Goal: Complete application form

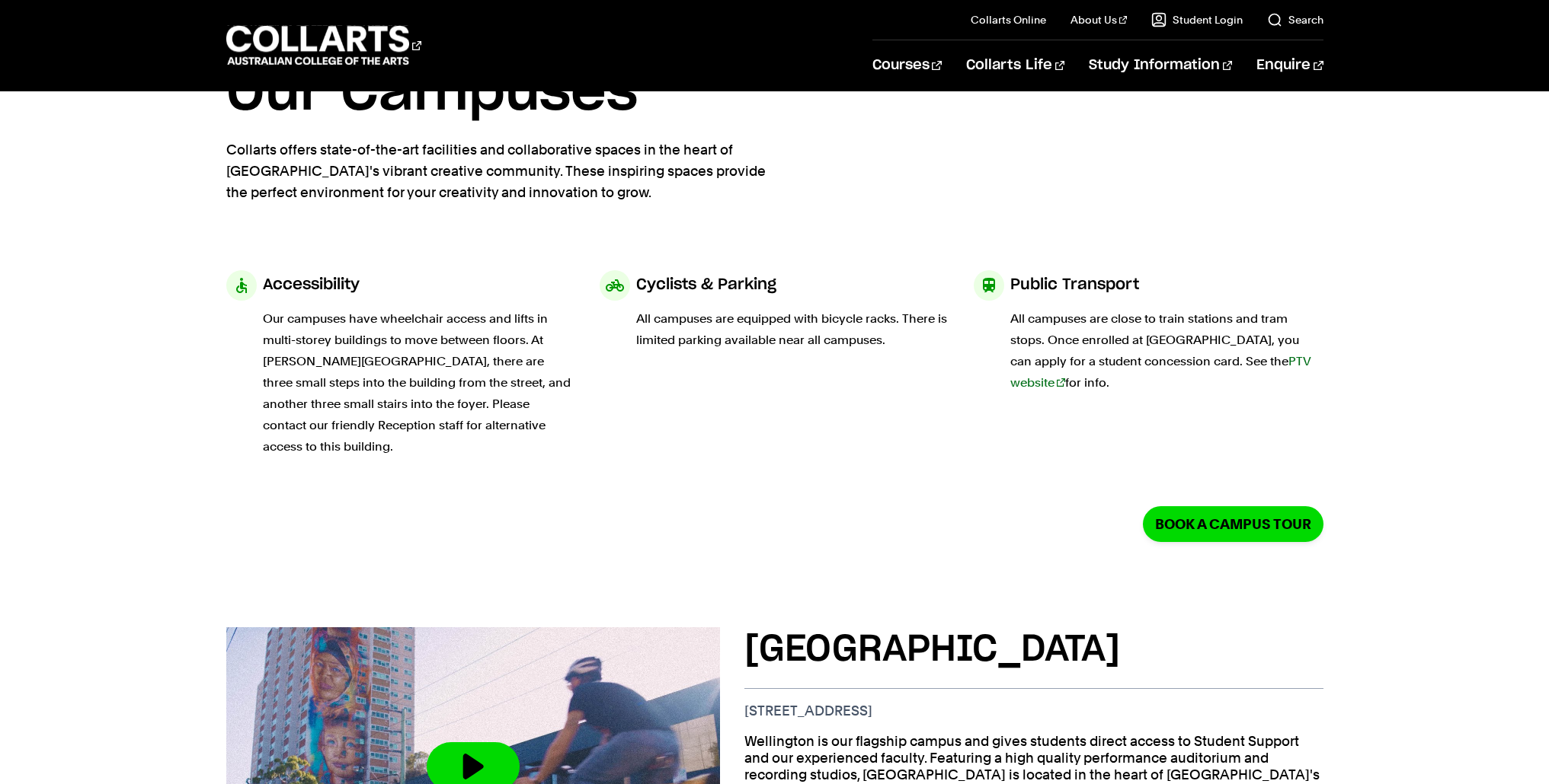
scroll to position [89, 0]
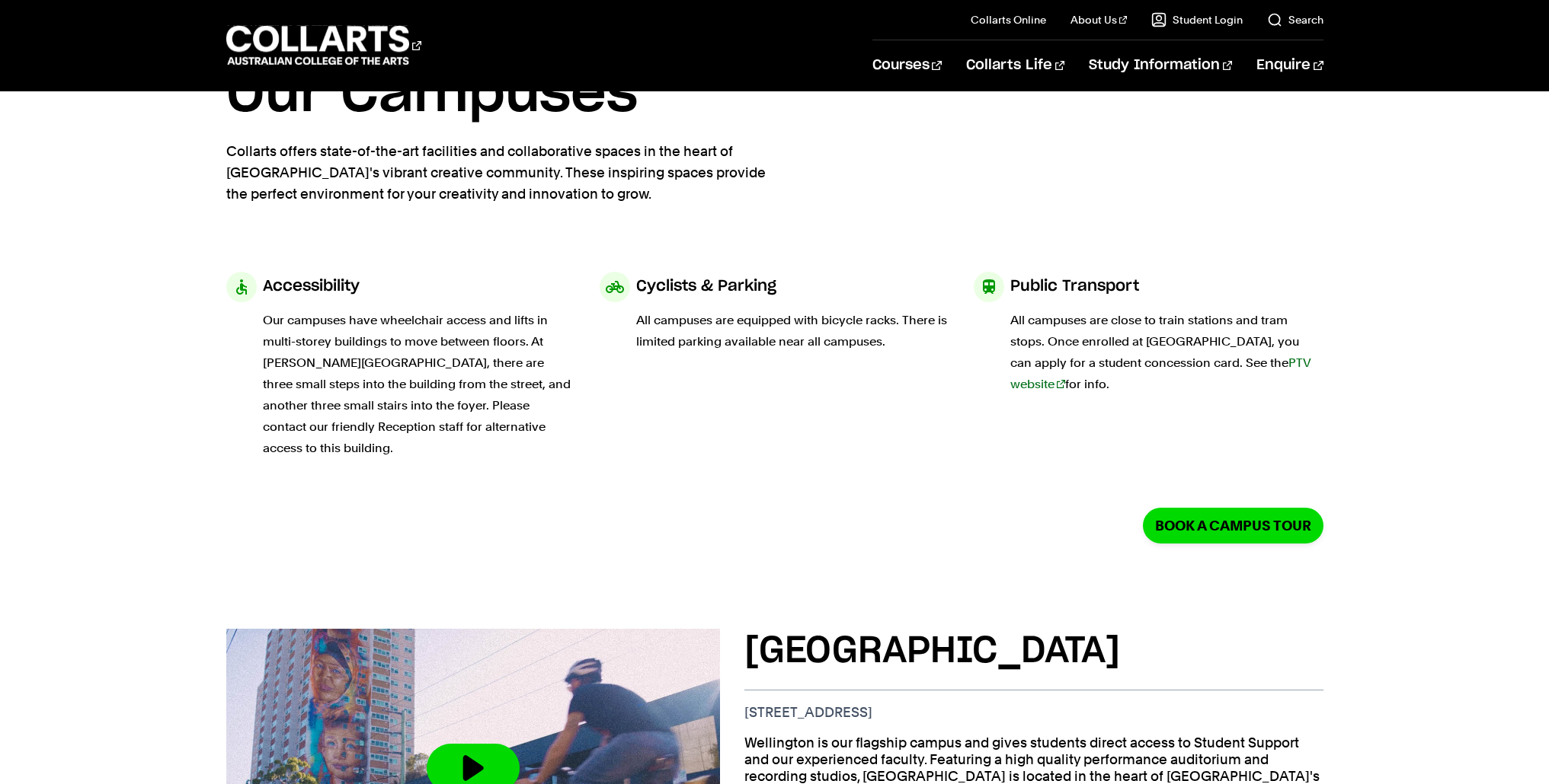
click at [793, 629] on h3 "Wellington St Campus" at bounding box center [1034, 651] width 579 height 46
click at [778, 629] on h3 "Wellington St Campus" at bounding box center [1034, 651] width 579 height 46
click at [774, 629] on h3 "Wellington St Campus" at bounding box center [1034, 651] width 579 height 46
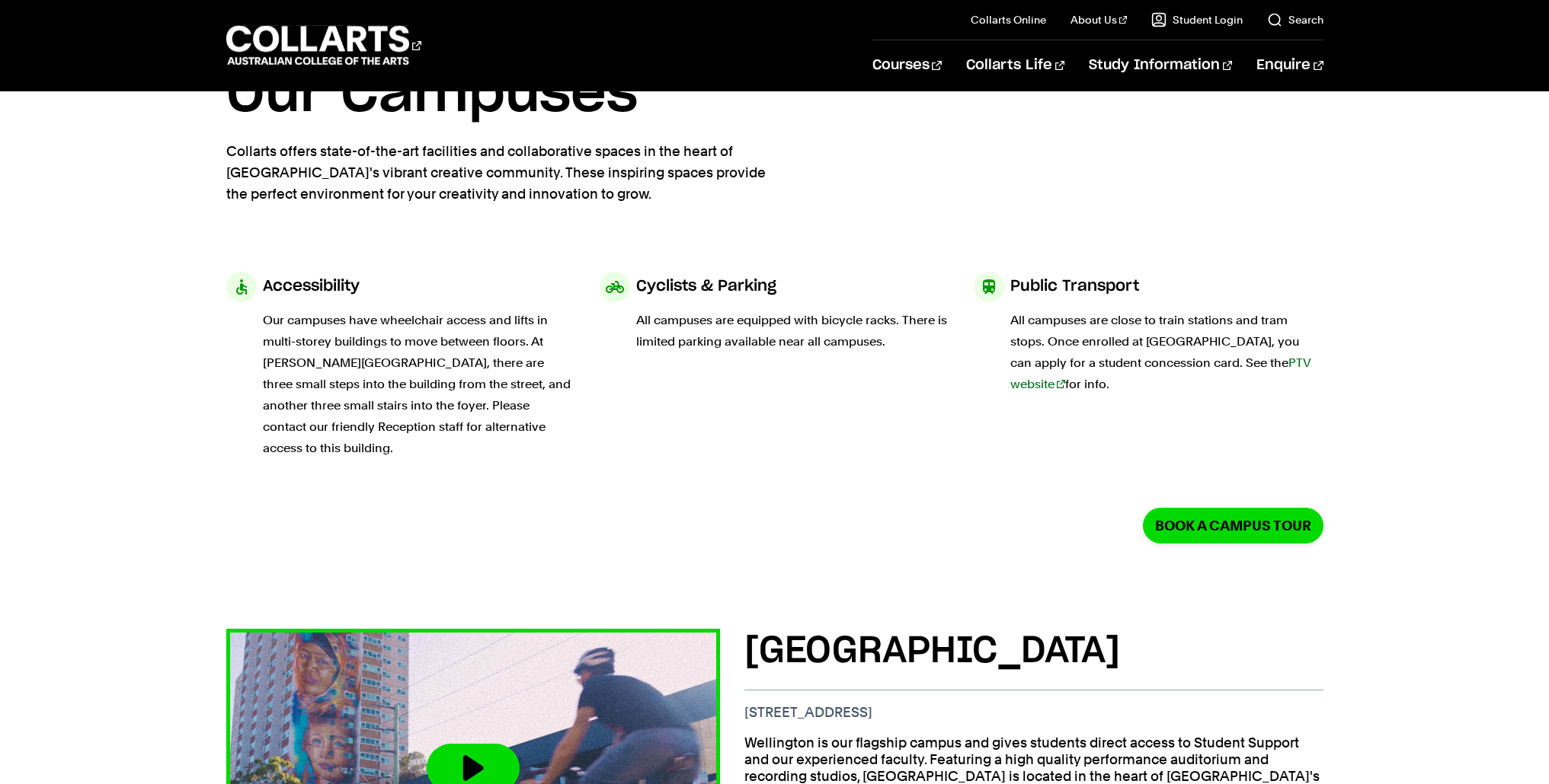
click at [641, 642] on img at bounding box center [473, 768] width 543 height 305
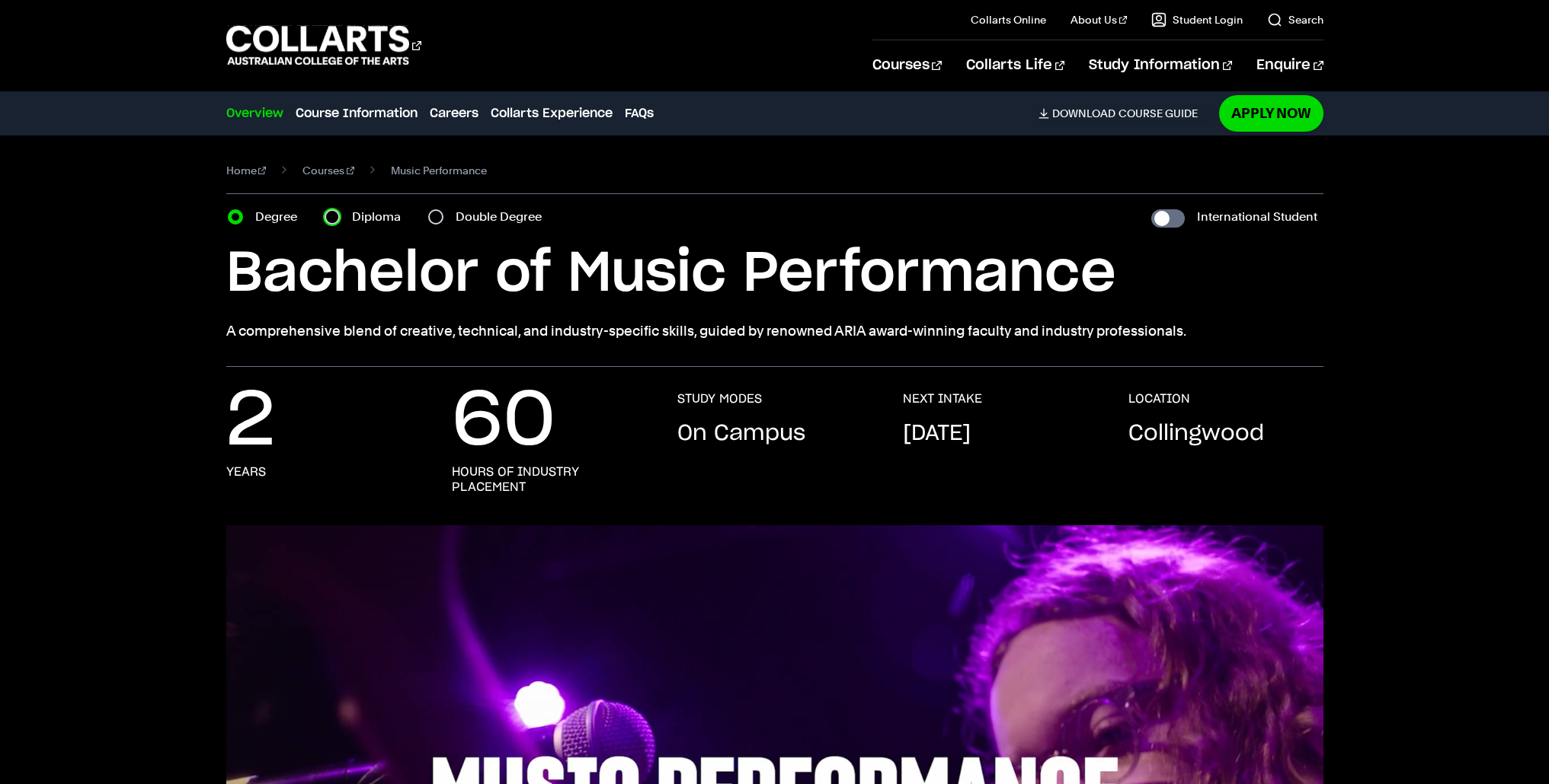
click at [339, 216] on input "Diploma" at bounding box center [332, 217] width 15 height 15
radio input "true"
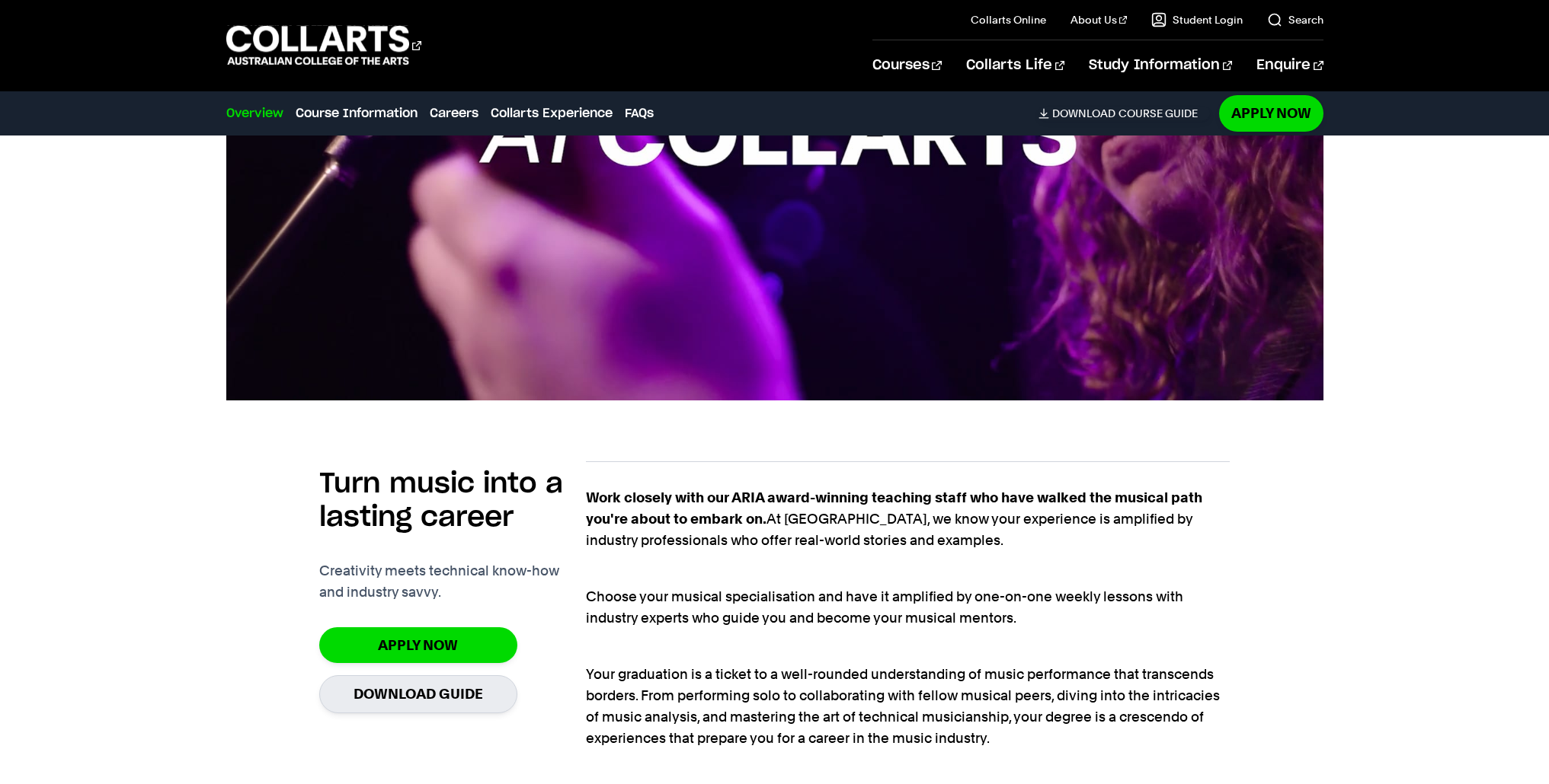
scroll to position [756, 0]
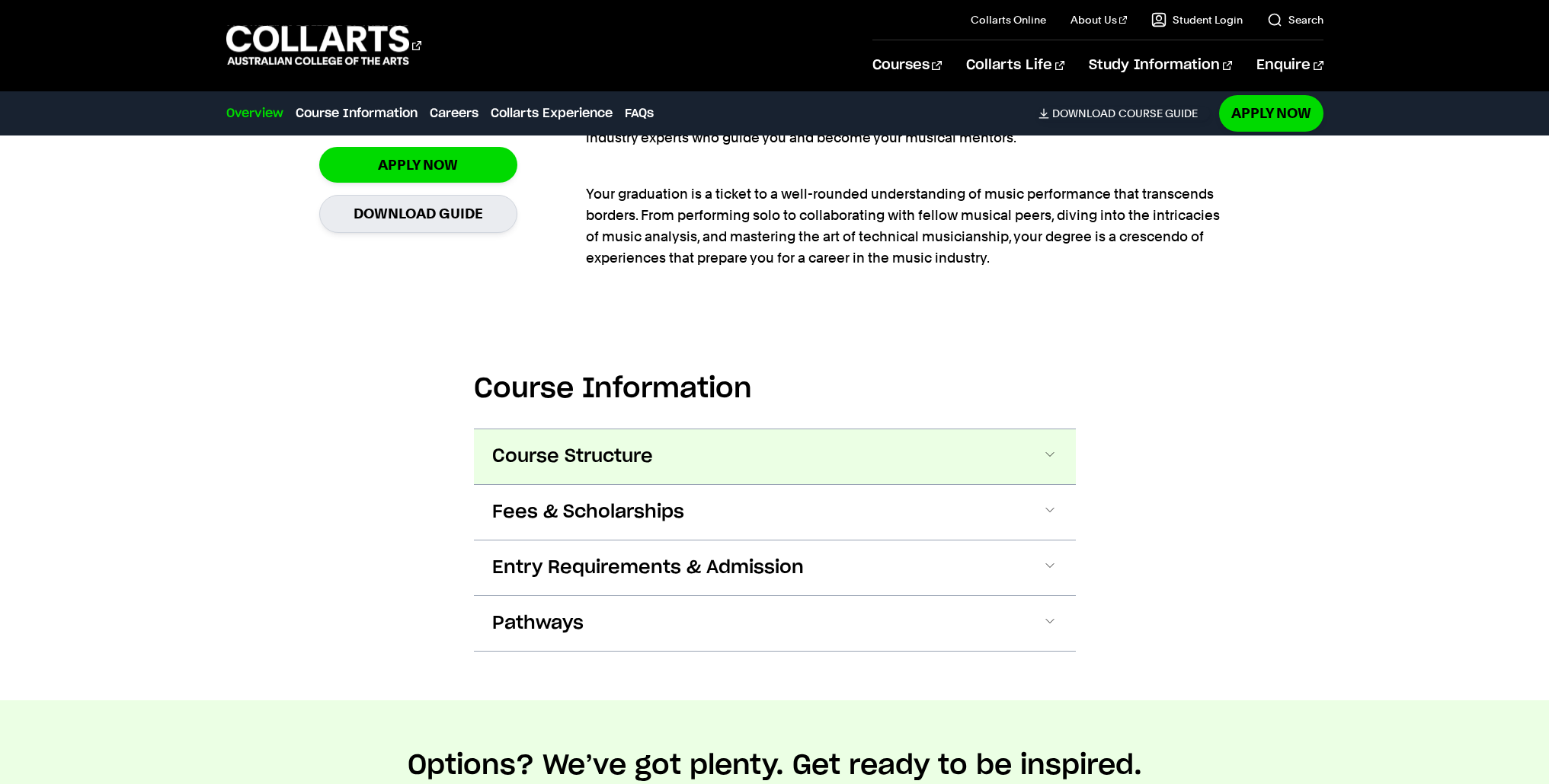
click at [0, 0] on span "Course Structure" at bounding box center [0, 0] width 0 height 0
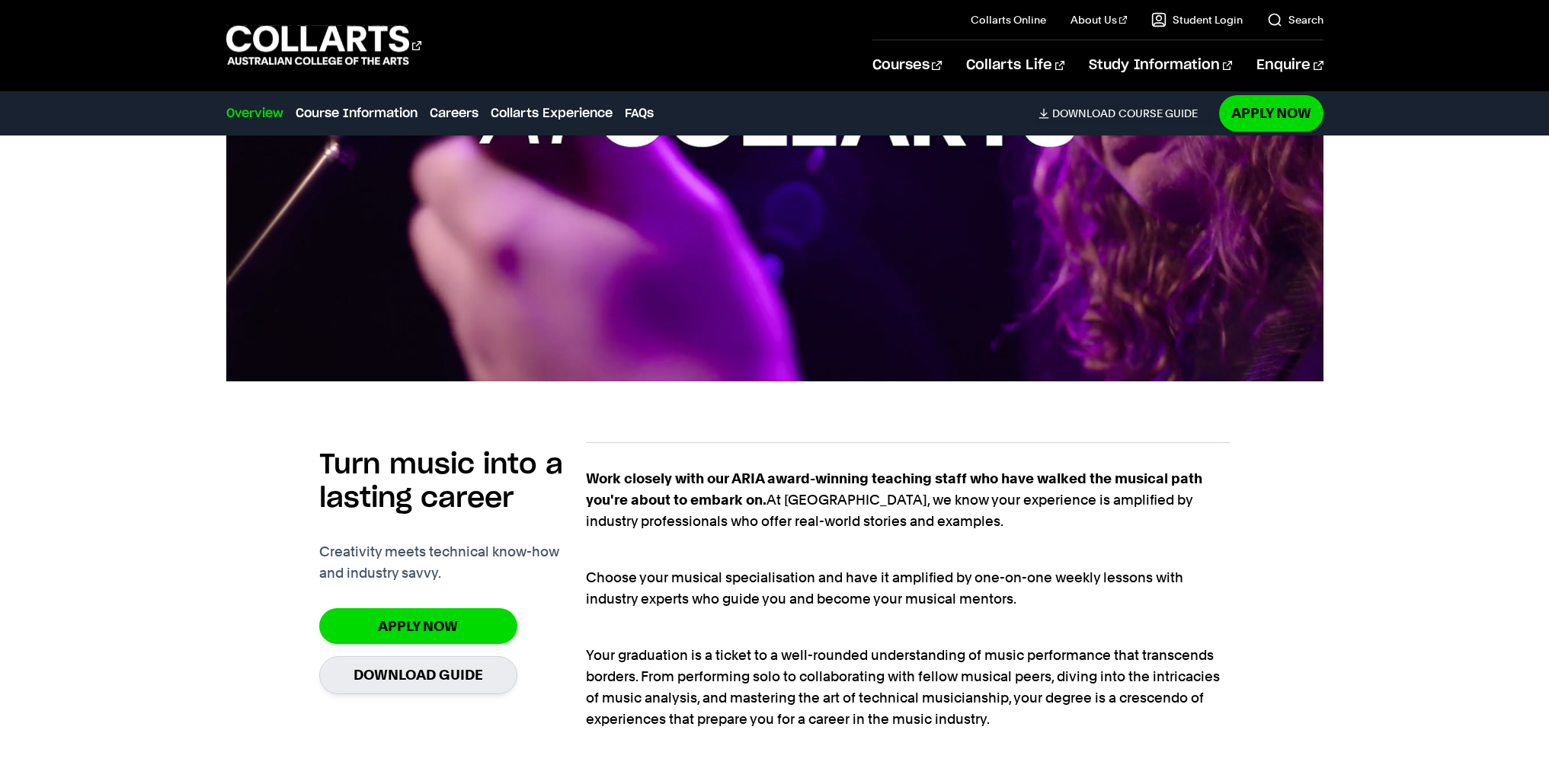
scroll to position [751, 0]
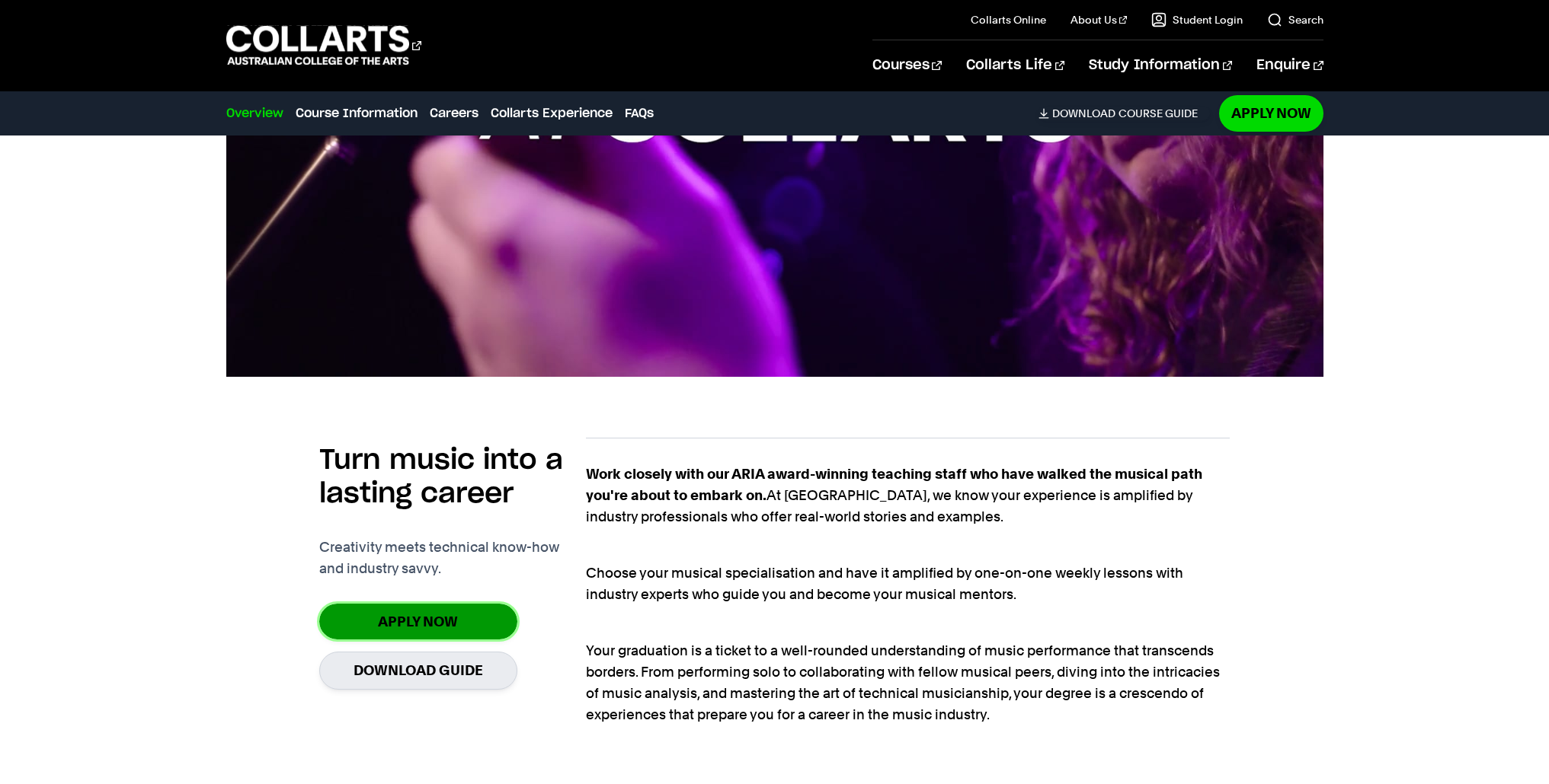
click at [419, 616] on link "Apply Now" at bounding box center [418, 621] width 198 height 35
